Goal: Submit feedback/report problem

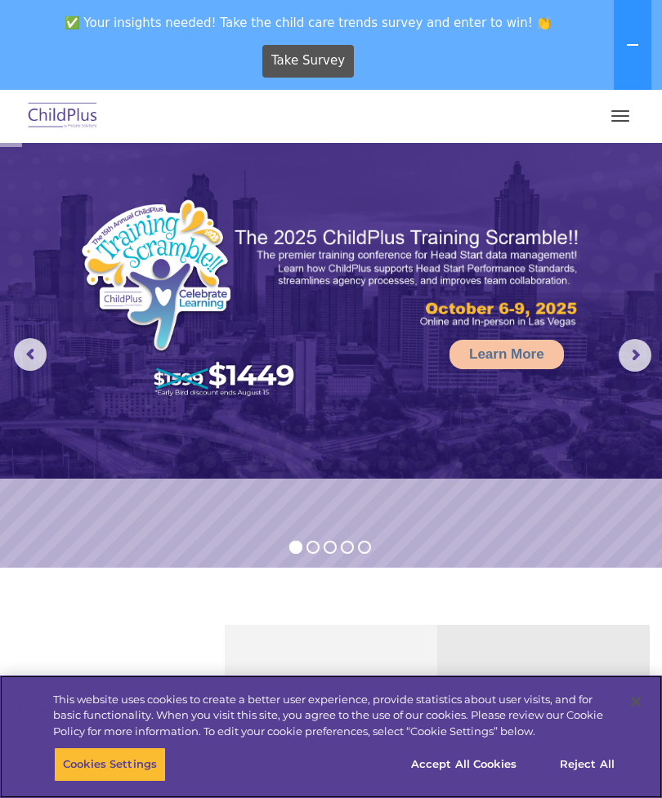
select select "MEDIUM"
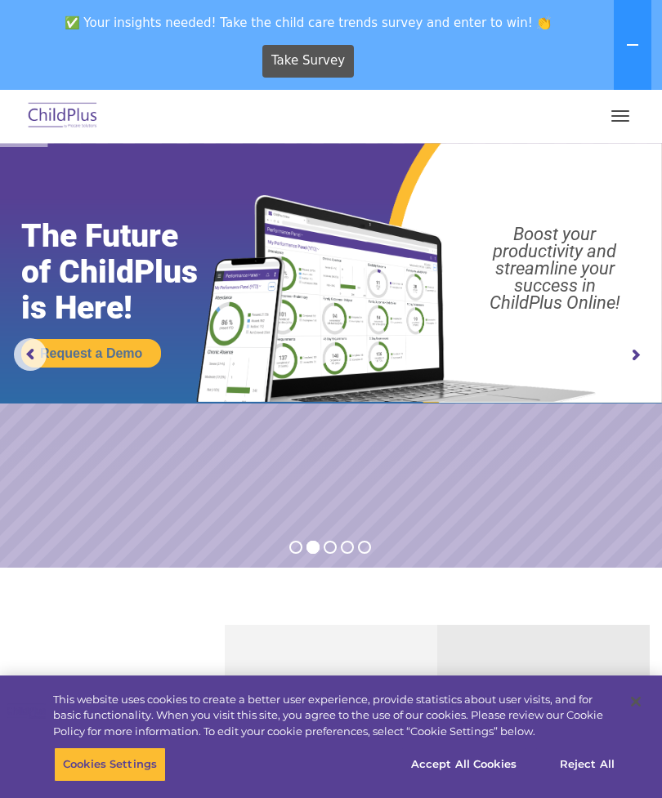
click at [614, 43] on button at bounding box center [633, 45] width 38 height 90
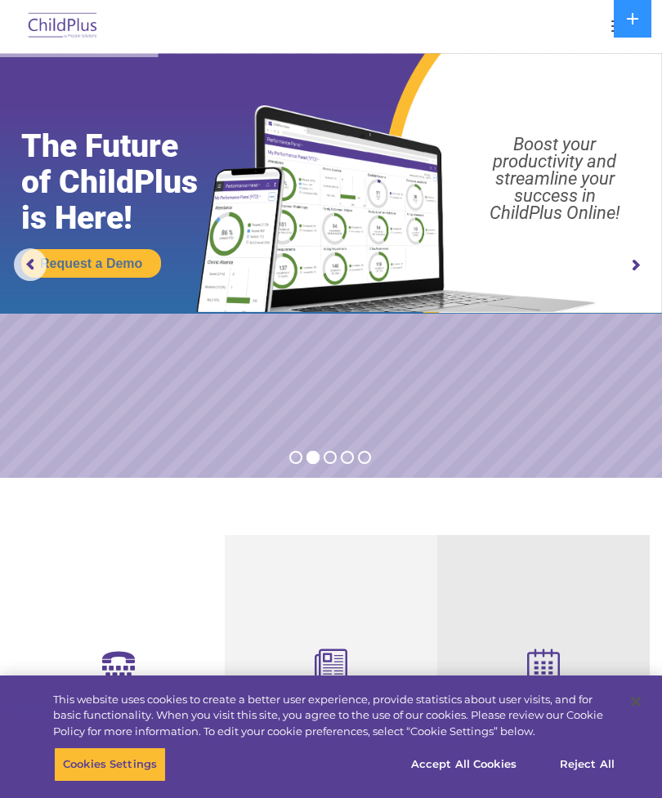
click at [586, 35] on div at bounding box center [331, 26] width 596 height 39
click at [565, 33] on div at bounding box center [331, 26] width 596 height 39
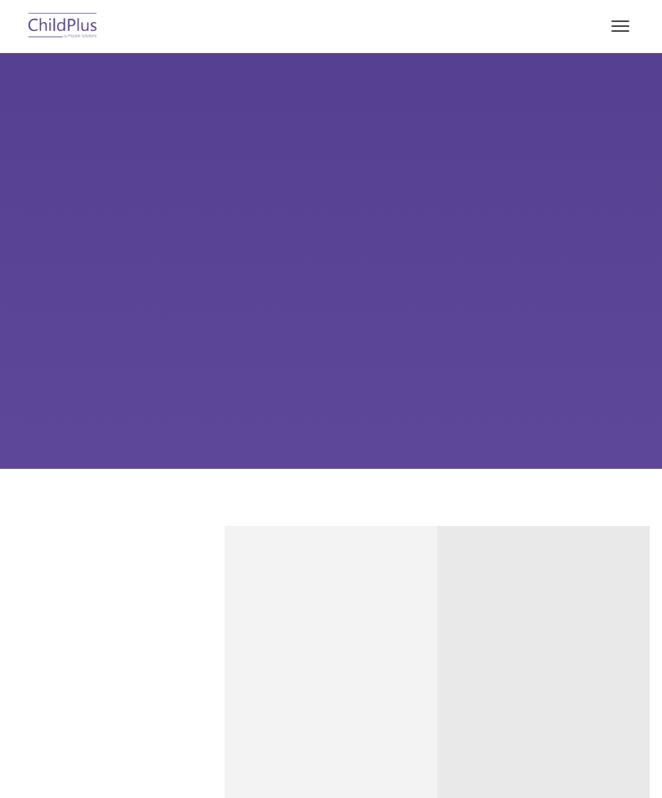
click at [623, 23] on button "button" at bounding box center [620, 26] width 34 height 26
click at [615, 29] on button "button" at bounding box center [620, 26] width 34 height 26
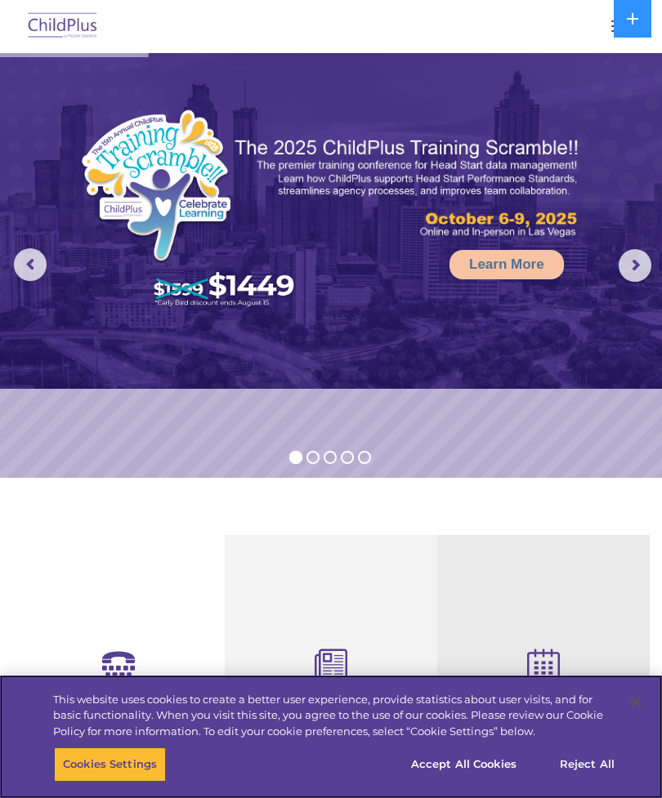
select select "MEDIUM"
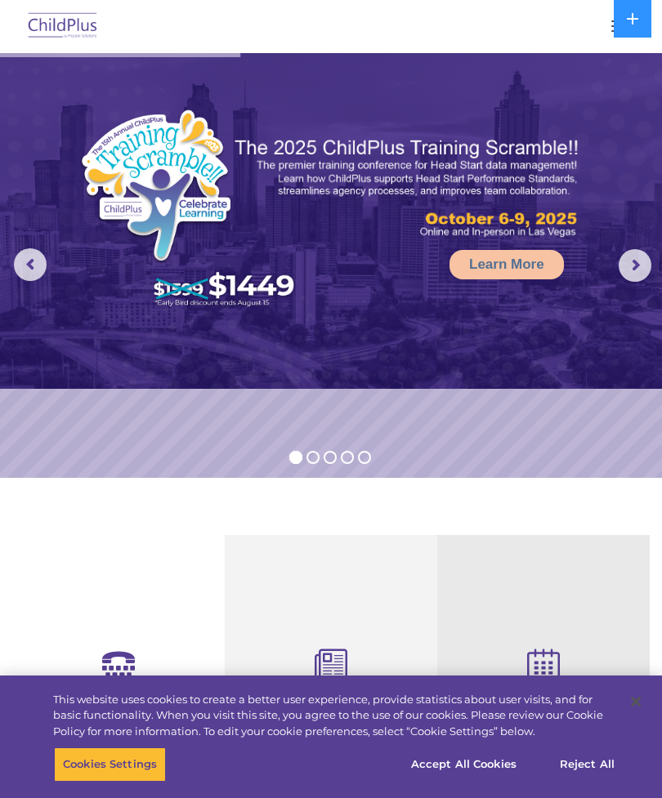
click at [611, 20] on span "button" at bounding box center [620, 21] width 18 height 2
